Goal: Find contact information: Find contact information

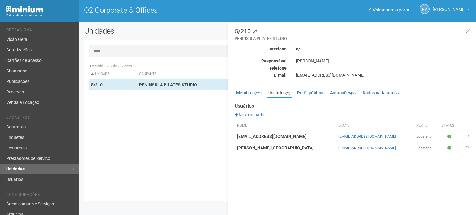
click at [141, 54] on input "*****" at bounding box center [278, 51] width 378 height 12
type input "******"
click at [142, 84] on strong "Brastech Petróleo e Gás LTDA" at bounding box center [168, 84] width 59 height 5
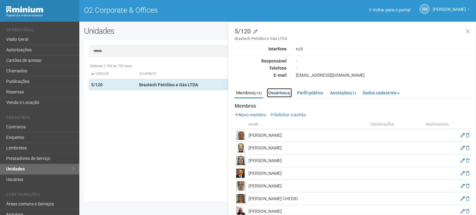
click at [279, 94] on link "Usuários (4)" at bounding box center [279, 92] width 25 height 9
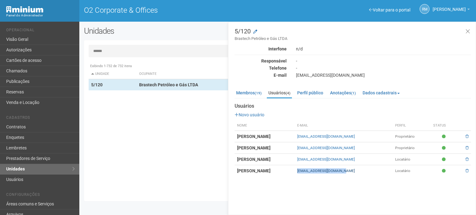
drag, startPoint x: 373, startPoint y: 170, endPoint x: 325, endPoint y: 172, distance: 47.8
click at [325, 172] on td "[EMAIL_ADDRESS][DOMAIN_NAME]" at bounding box center [344, 171] width 98 height 11
copy link "[EMAIL_ADDRESS][DOMAIN_NAME]"
drag, startPoint x: 372, startPoint y: 158, endPoint x: 325, endPoint y: 159, distance: 47.4
click at [325, 159] on td "[EMAIL_ADDRESS][DOMAIN_NAME]" at bounding box center [344, 159] width 98 height 11
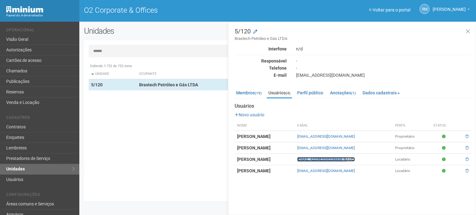
copy link "[EMAIL_ADDRESS][DOMAIN_NAME]"
drag, startPoint x: 374, startPoint y: 170, endPoint x: 325, endPoint y: 172, distance: 48.7
click at [325, 172] on td "[EMAIL_ADDRESS][DOMAIN_NAME]" at bounding box center [344, 171] width 98 height 11
copy link "[EMAIL_ADDRESS][DOMAIN_NAME]"
drag, startPoint x: 373, startPoint y: 158, endPoint x: 325, endPoint y: 160, distance: 48.7
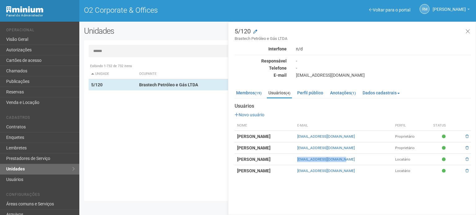
click at [325, 160] on td "[EMAIL_ADDRESS][DOMAIN_NAME]" at bounding box center [344, 159] width 98 height 11
copy link "[EMAIL_ADDRESS][DOMAIN_NAME]"
